Goal: Share content: Share content

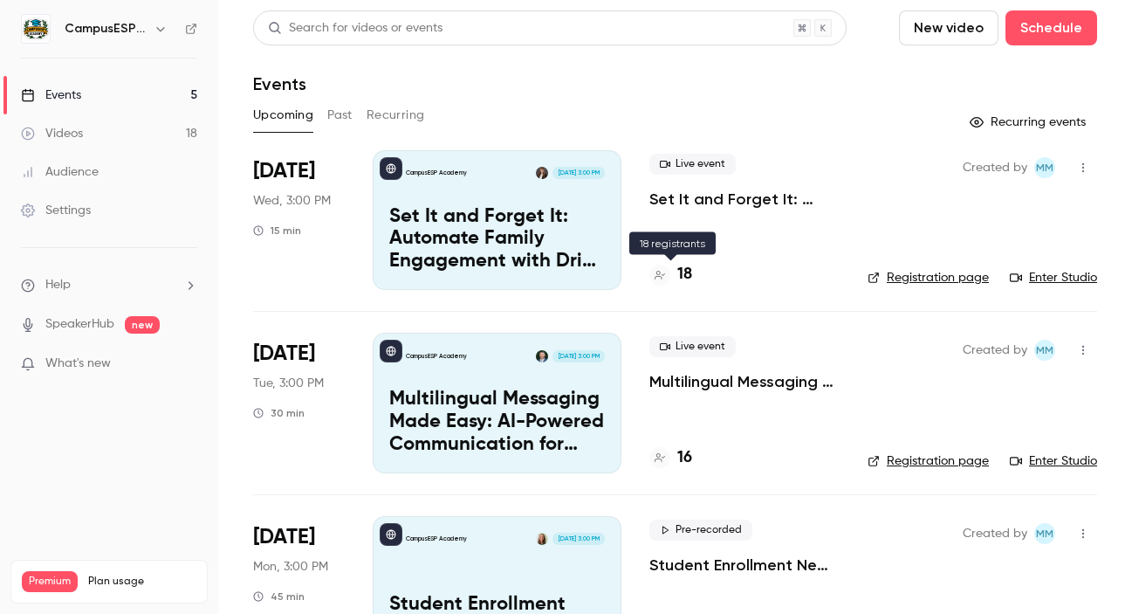
click at [689, 269] on h4 "18" at bounding box center [684, 275] width 15 height 24
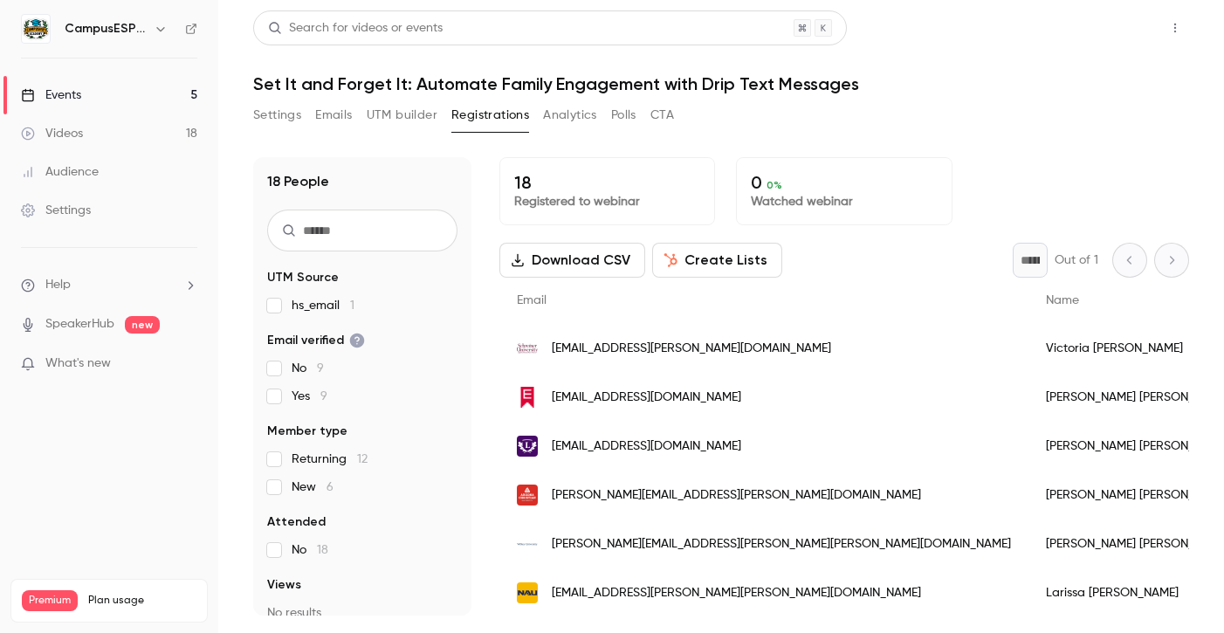
click at [1099, 38] on button "Share" at bounding box center [1112, 27] width 69 height 35
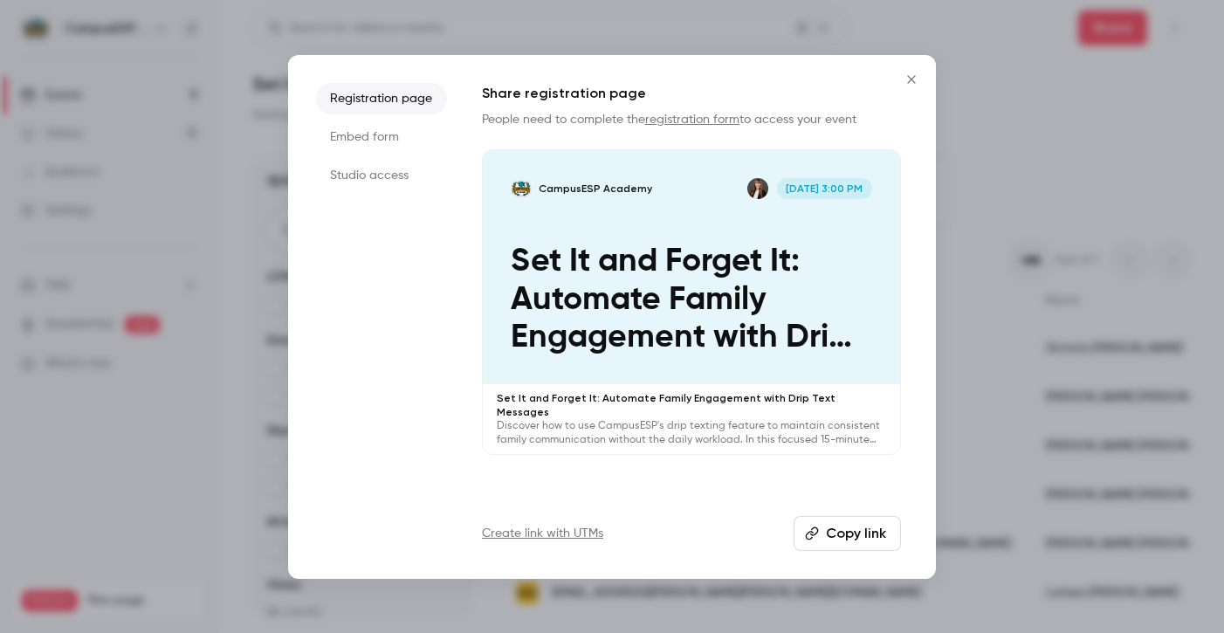
click at [852, 554] on div "Registration page Embed form Studio access Share registration page People need …" at bounding box center [612, 317] width 648 height 524
click at [844, 531] on button "Copy link" at bounding box center [846, 533] width 107 height 35
click at [915, 79] on icon "Close" at bounding box center [911, 79] width 21 height 14
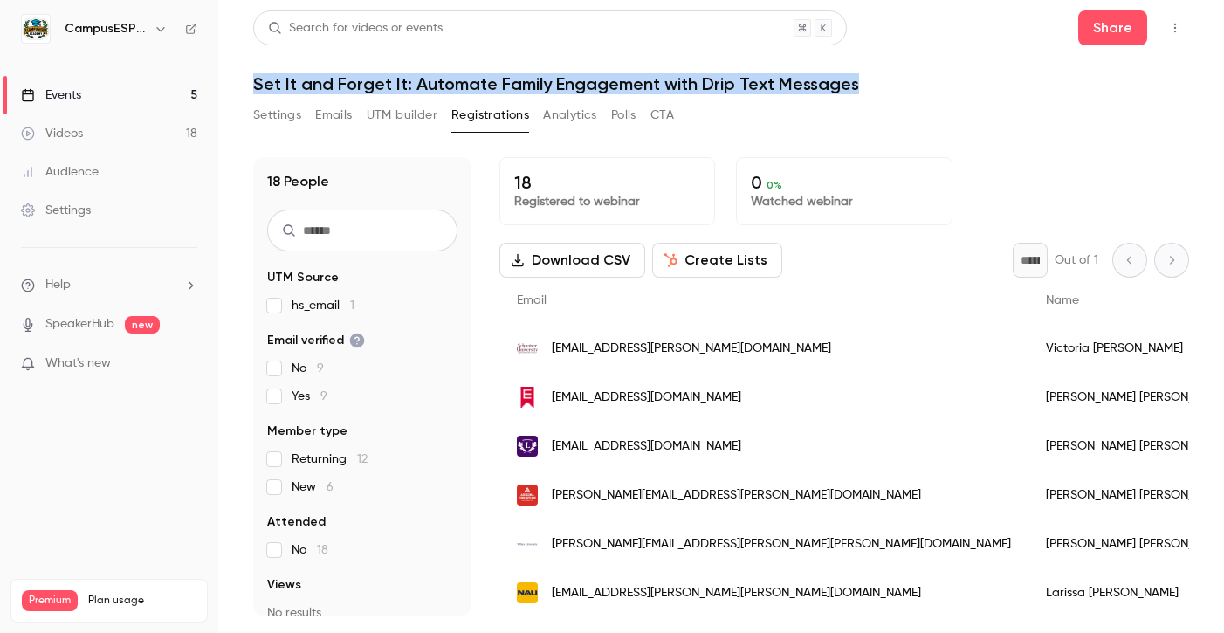
drag, startPoint x: 862, startPoint y: 84, endPoint x: 253, endPoint y: 79, distance: 609.3
click at [253, 79] on h1 "Set It and Forget It: Automate Family Engagement with Drip Text Messages" at bounding box center [721, 83] width 936 height 21
copy h1 "Set It and Forget It: Automate Family Engagement with Drip Text Messages"
click at [91, 100] on link "Events 5" at bounding box center [109, 95] width 218 height 38
